Goal: Find specific page/section: Find specific page/section

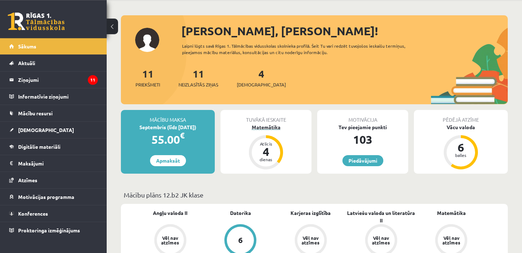
scroll to position [37, 0]
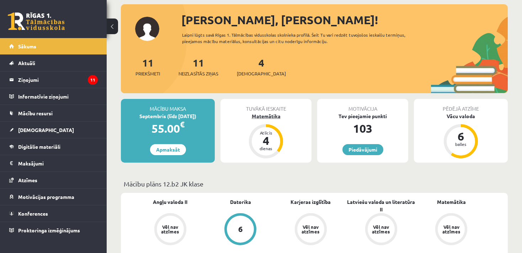
click at [268, 116] on div "Matemātika" at bounding box center [266, 115] width 91 height 7
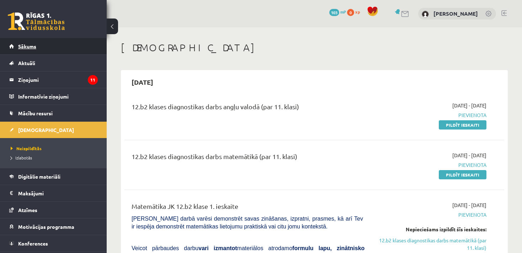
click at [17, 47] on link "Sākums" at bounding box center [53, 46] width 89 height 16
